Goal: Information Seeking & Learning: Learn about a topic

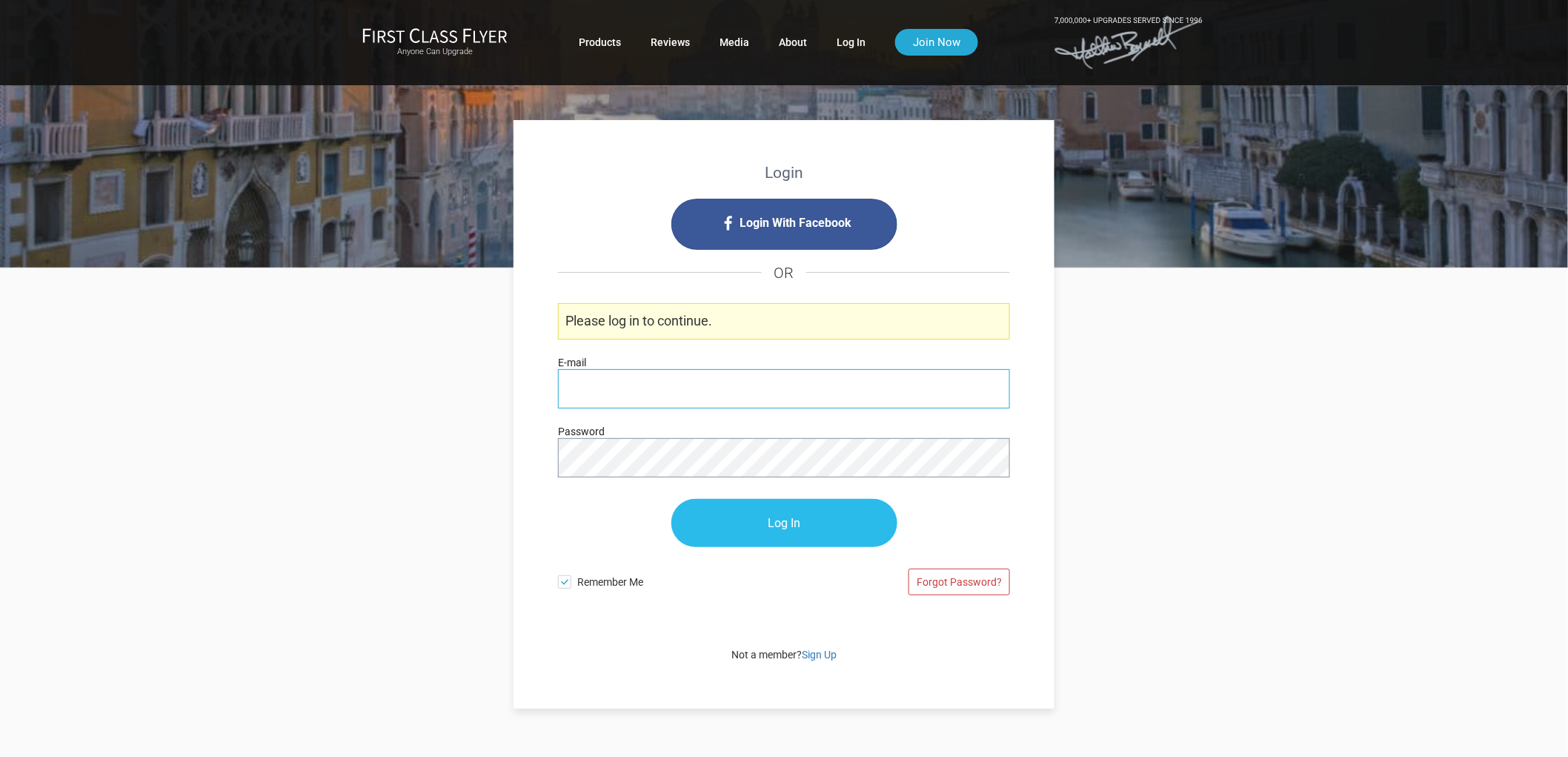
type input "[PERSON_NAME][EMAIL_ADDRESS][DOMAIN_NAME]"
click at [826, 521] on input "Log In" at bounding box center [784, 524] width 226 height 48
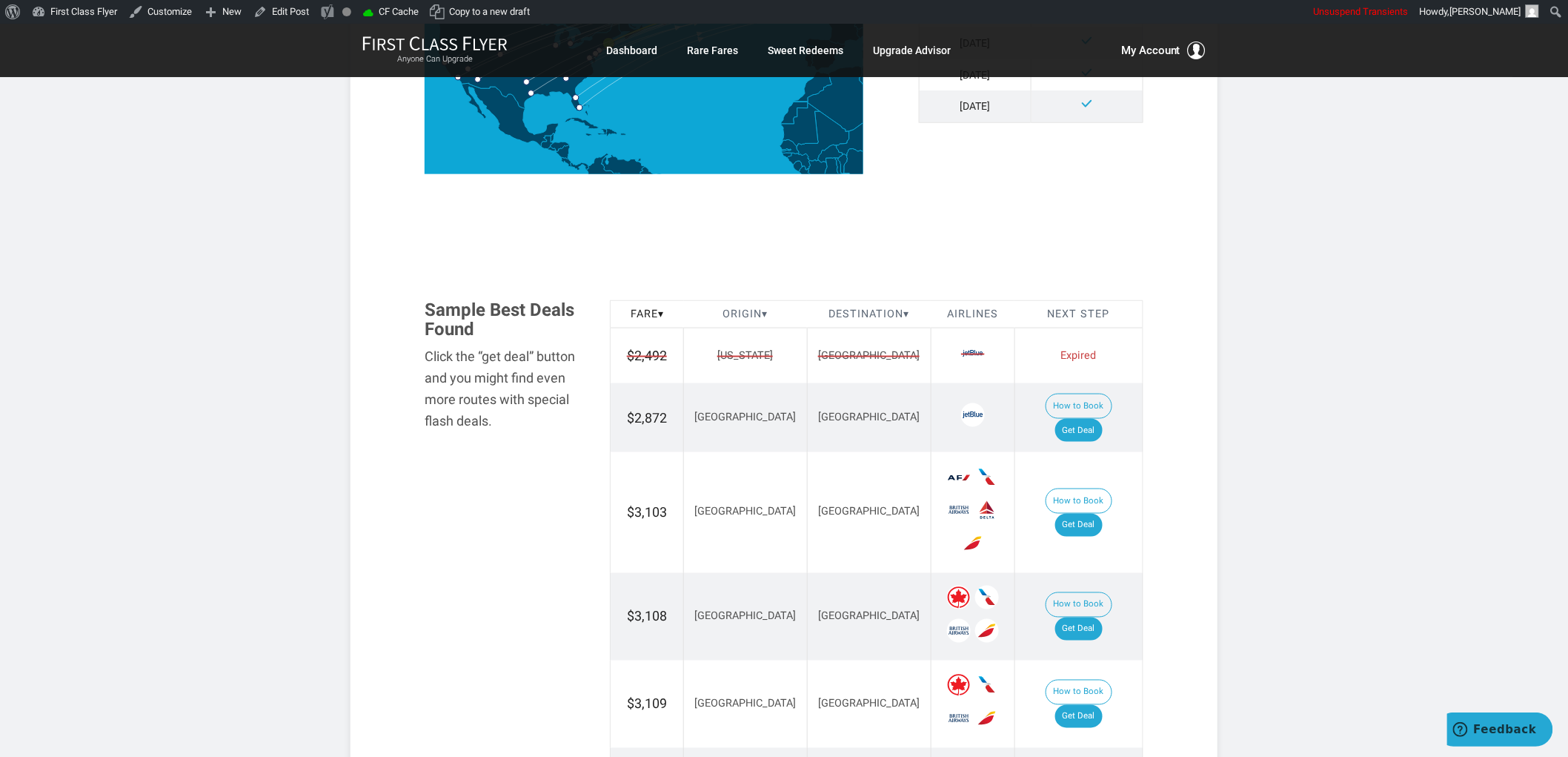
scroll to position [741, 0]
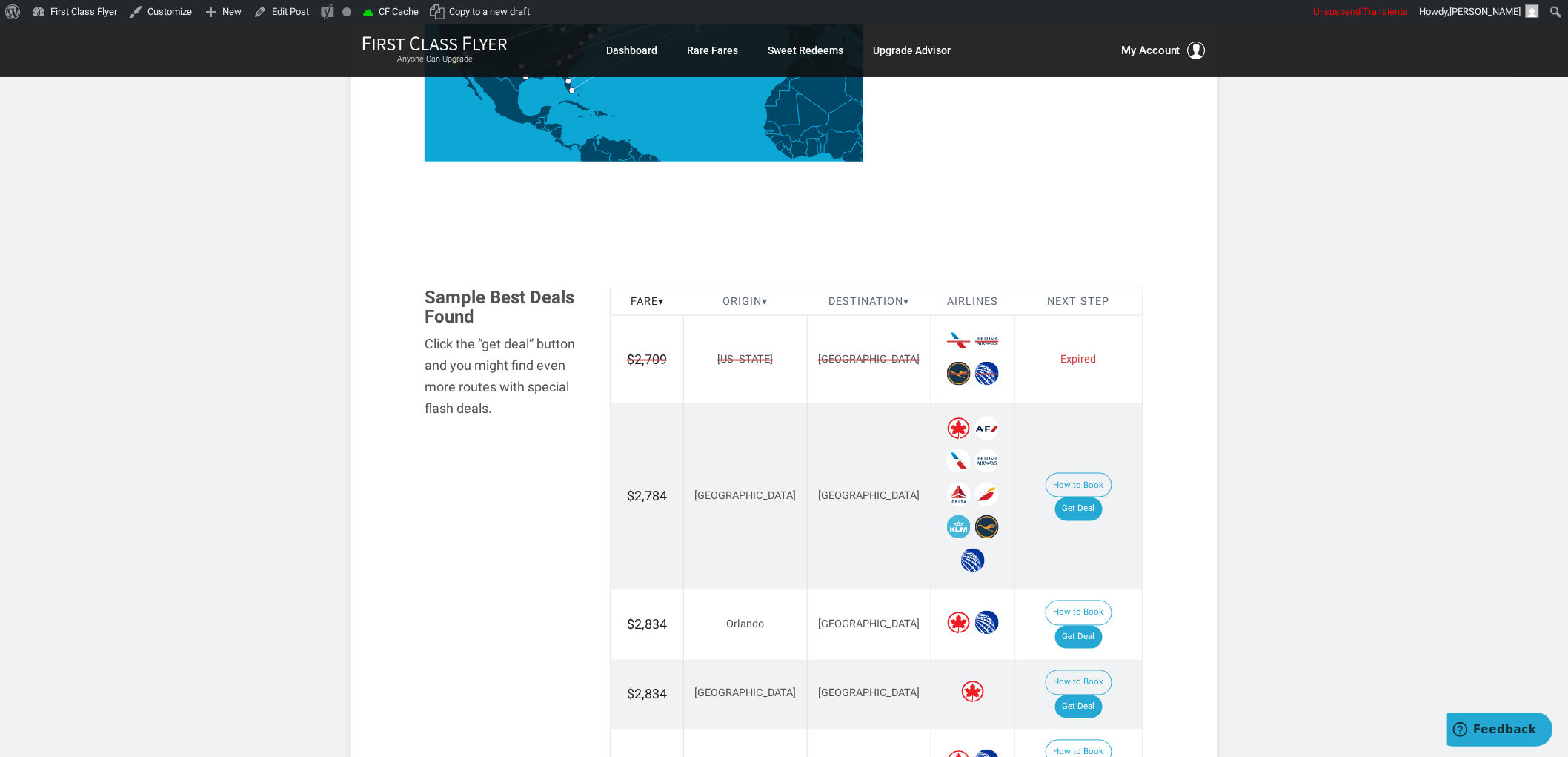
scroll to position [823, 0]
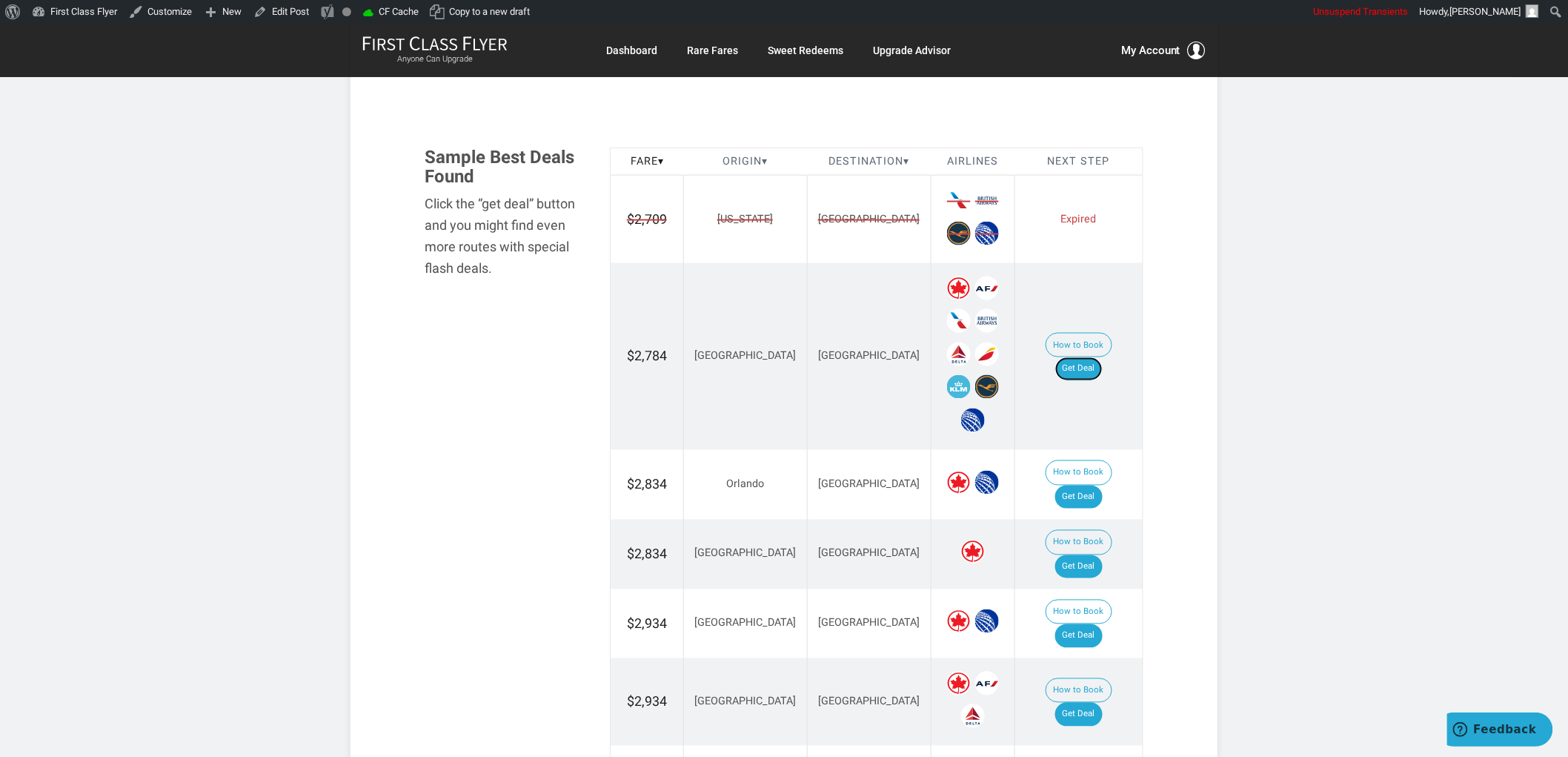
drag, startPoint x: 1087, startPoint y: 356, endPoint x: 1094, endPoint y: 308, distance: 48.5
click at [1087, 357] on link "Get Deal" at bounding box center [1079, 369] width 47 height 24
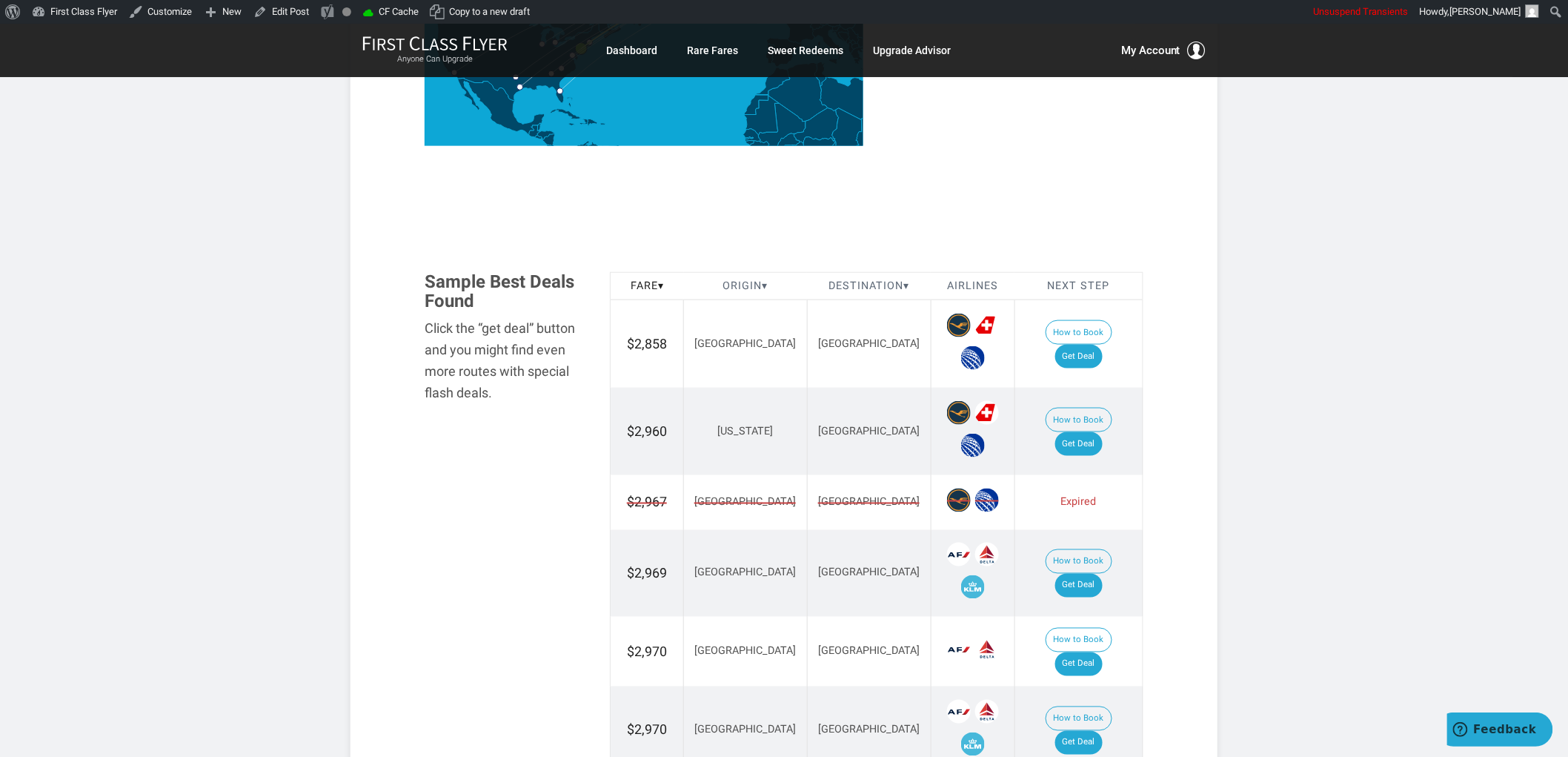
scroll to position [823, 0]
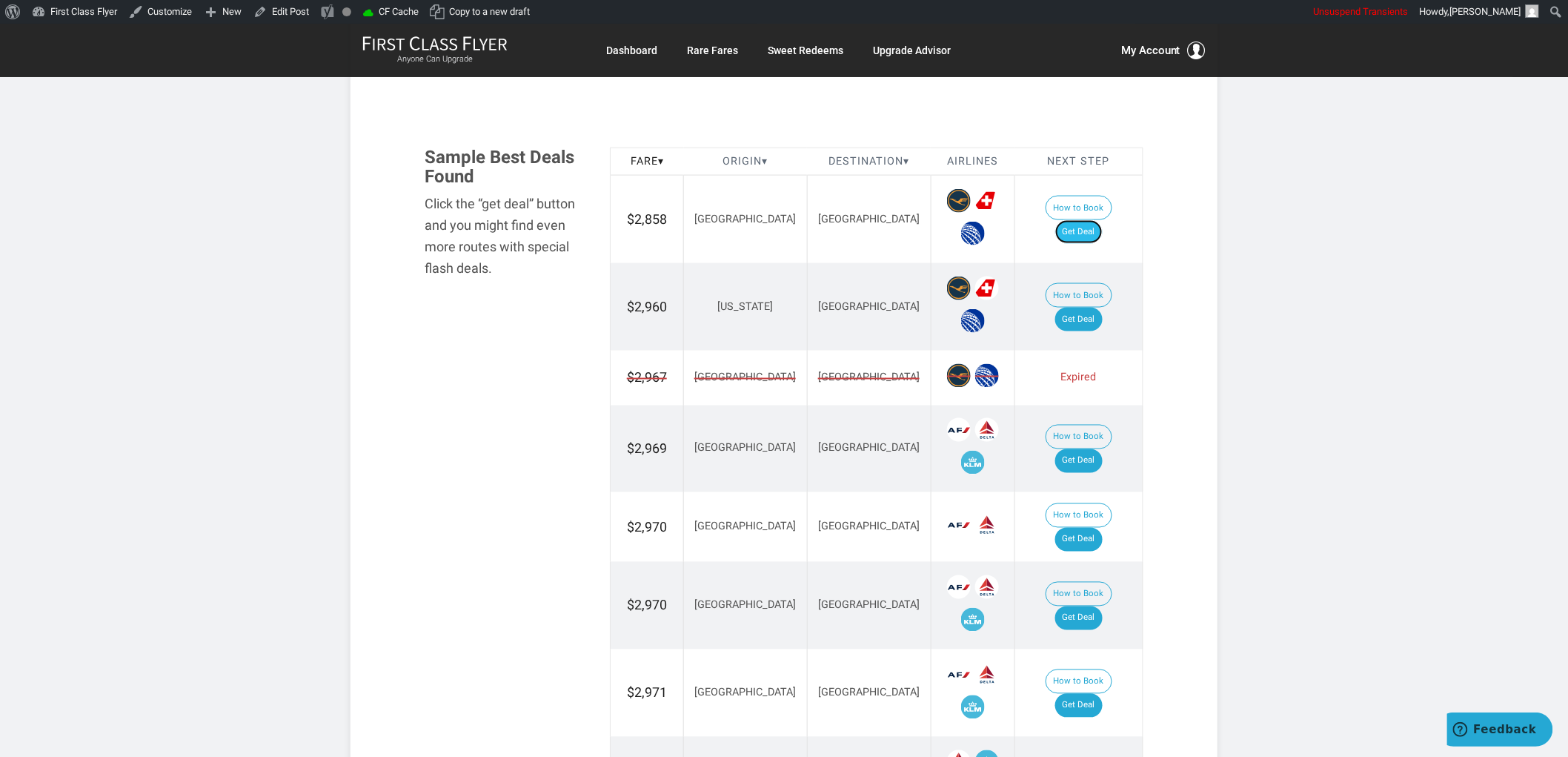
click at [1100, 220] on link "Get Deal" at bounding box center [1079, 232] width 47 height 24
click at [1099, 308] on link "Get Deal" at bounding box center [1079, 319] width 47 height 24
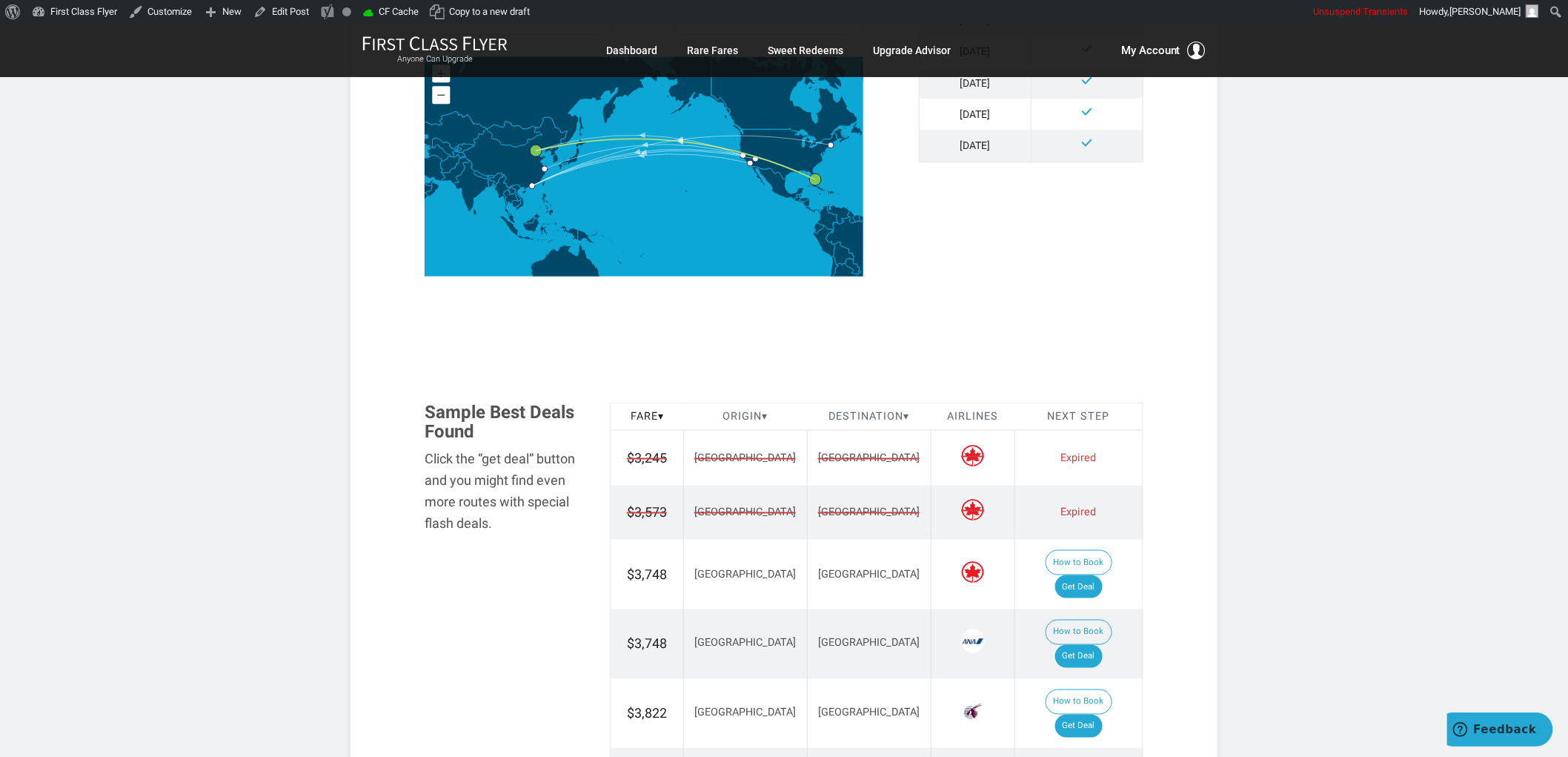
scroll to position [576, 0]
